Goal: Information Seeking & Learning: Check status

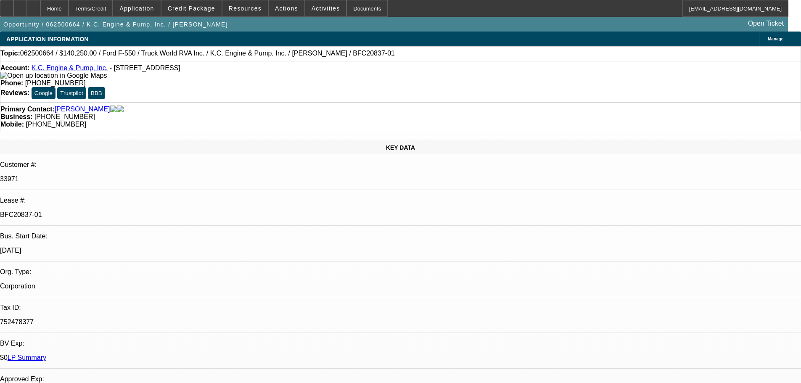
select select "0"
select select "6"
select select "0"
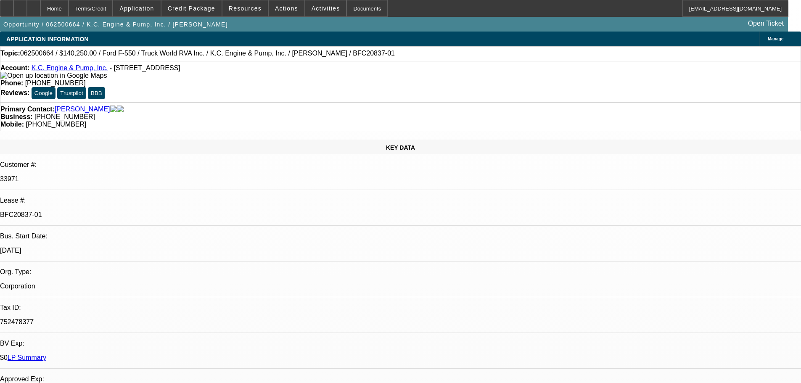
select select "0"
select select "6"
select select "0"
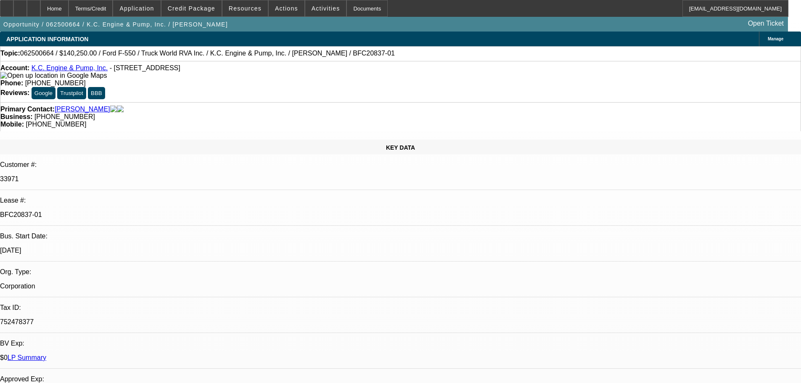
select select "0"
select select "6"
select select "0"
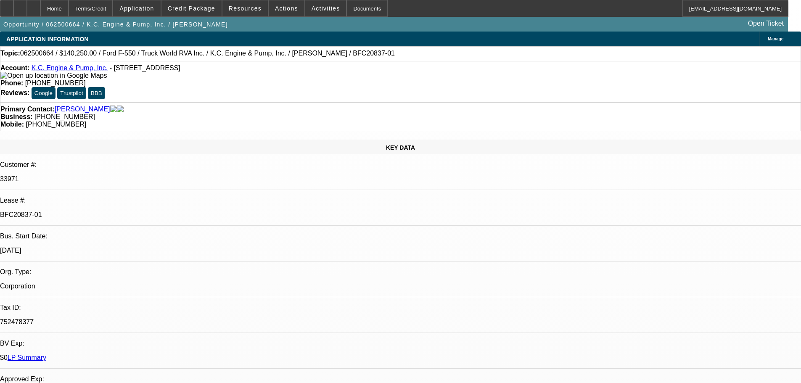
select select "6"
click at [354, 1] on div "Documents" at bounding box center [366, 8] width 41 height 17
drag, startPoint x: 101, startPoint y: 70, endPoint x: 39, endPoint y: 67, distance: 62.7
click at [39, 67] on div "Account: K.C. Engine & Pump, Inc. - PO Box 10261, Midland, TX 79702" at bounding box center [400, 71] width 800 height 15
copy div "K.C. Engine & Pump, Inc."
